Goal: Task Accomplishment & Management: Manage account settings

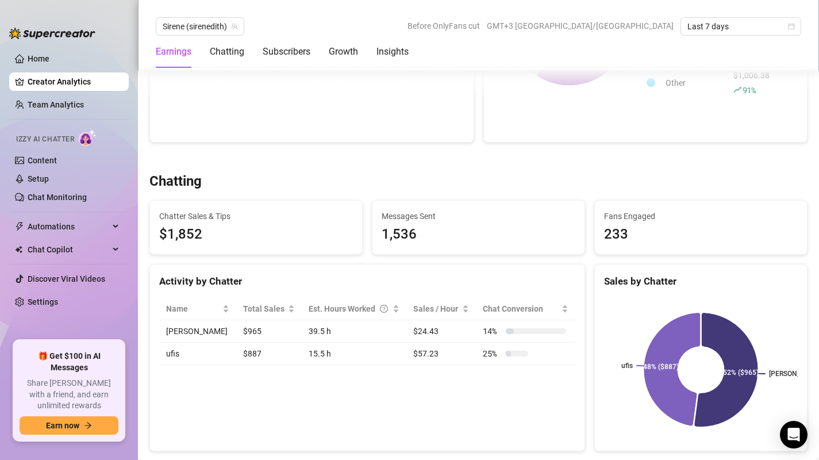
scroll to position [308, 0]
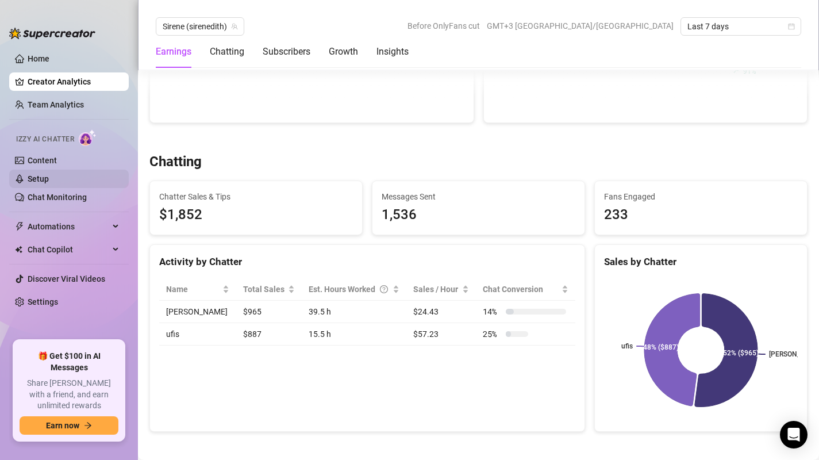
click at [44, 181] on link "Setup" at bounding box center [38, 178] width 21 height 9
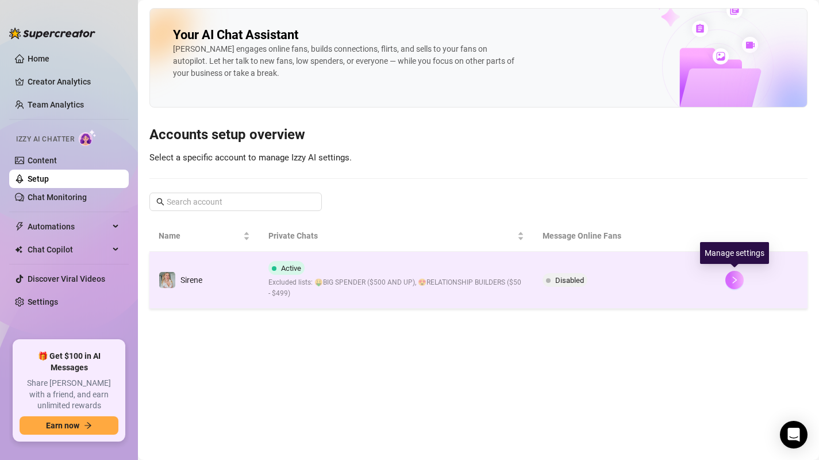
click at [732, 288] on button "button" at bounding box center [735, 280] width 18 height 18
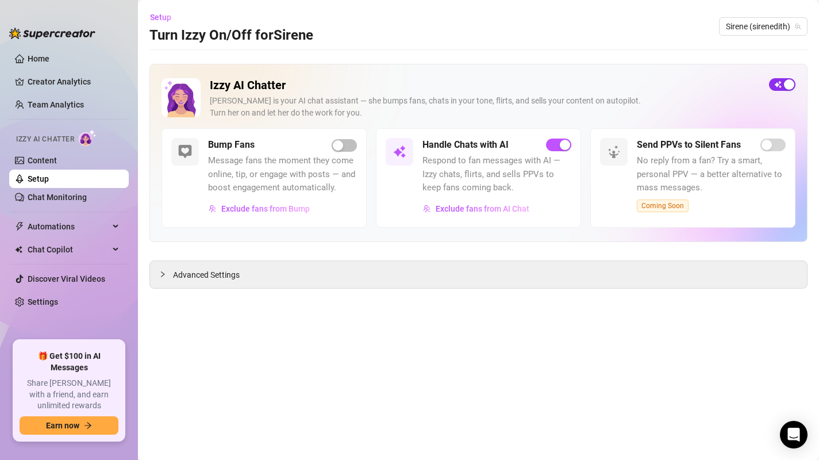
click at [772, 87] on span "button" at bounding box center [782, 84] width 26 height 13
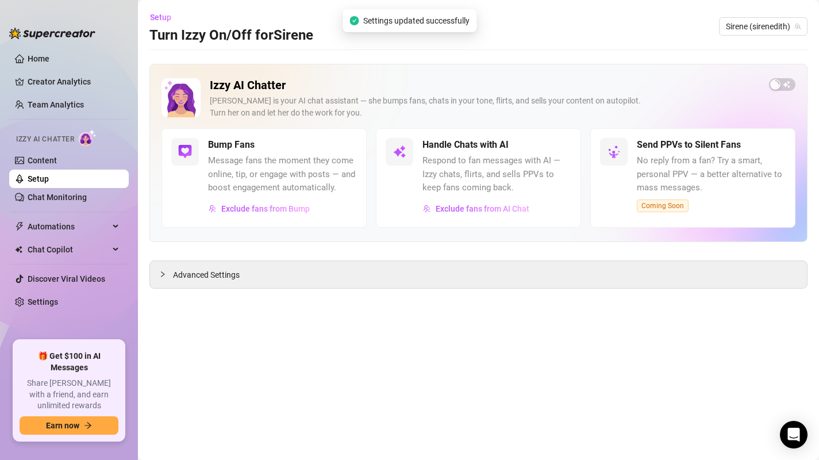
click at [548, 58] on main "Setup Turn Izzy On/Off for [PERSON_NAME] (sirenedith) Izzy AI Chatter [PERSON_N…" at bounding box center [478, 230] width 681 height 460
